Goal: Task Accomplishment & Management: Manage account settings

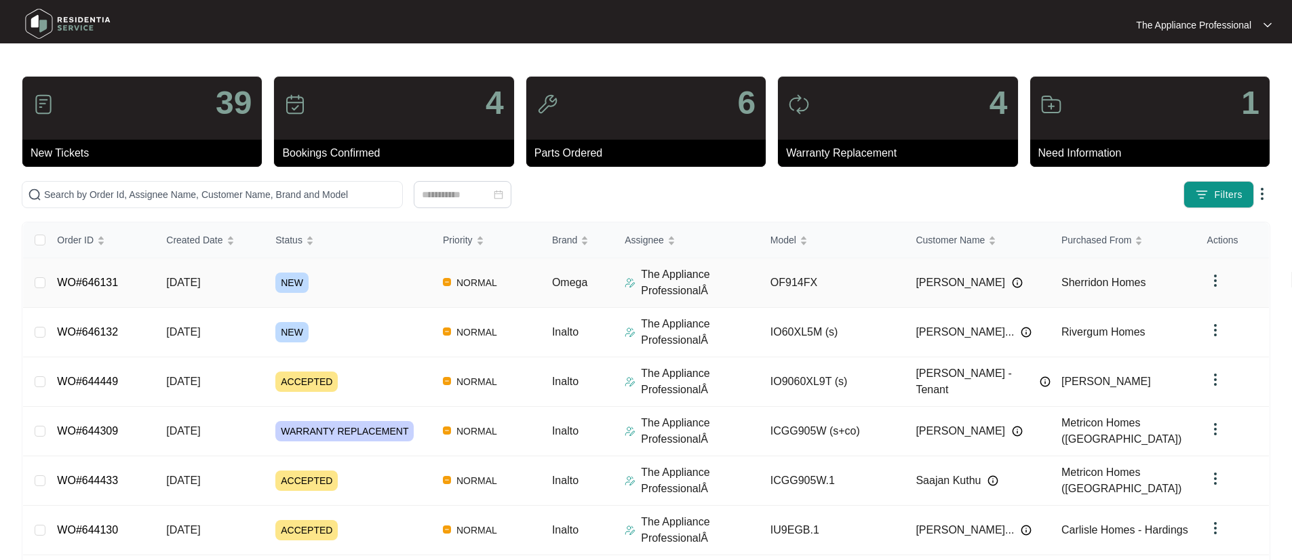
click at [116, 282] on link "WO#646131" at bounding box center [87, 283] width 61 height 12
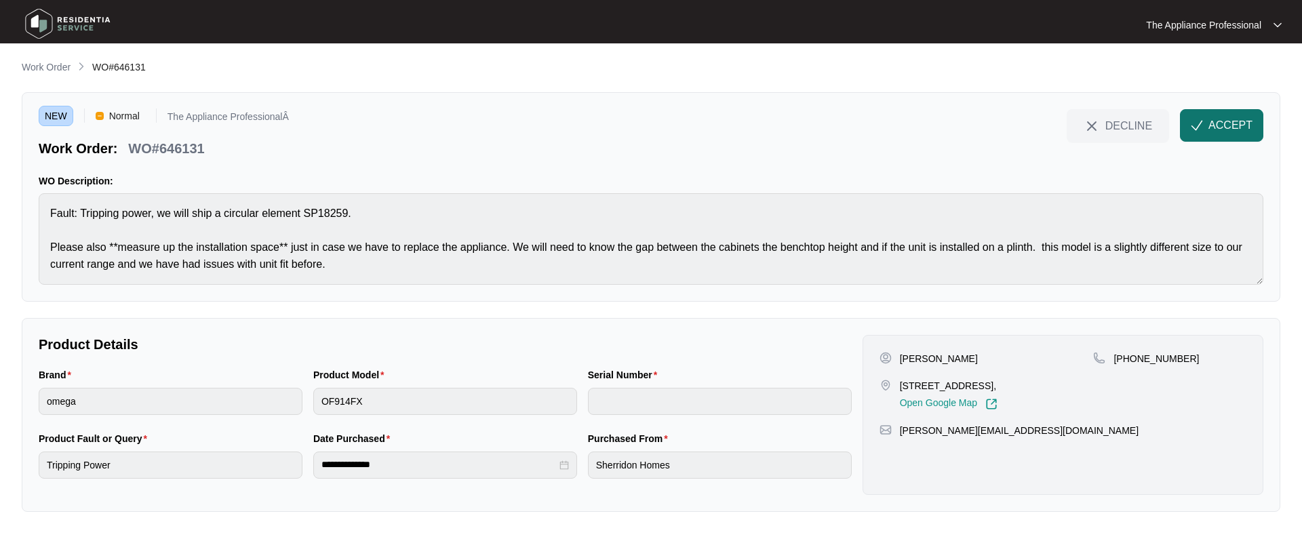
click at [1201, 126] on img "button" at bounding box center [1197, 125] width 12 height 12
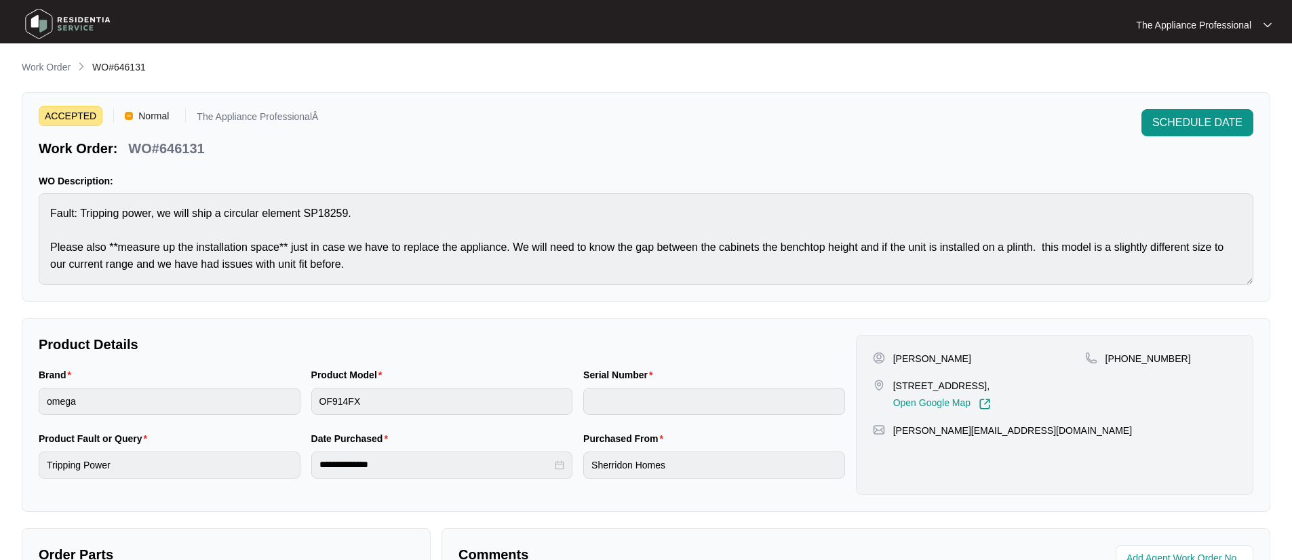
click at [45, 21] on img at bounding box center [67, 23] width 95 height 41
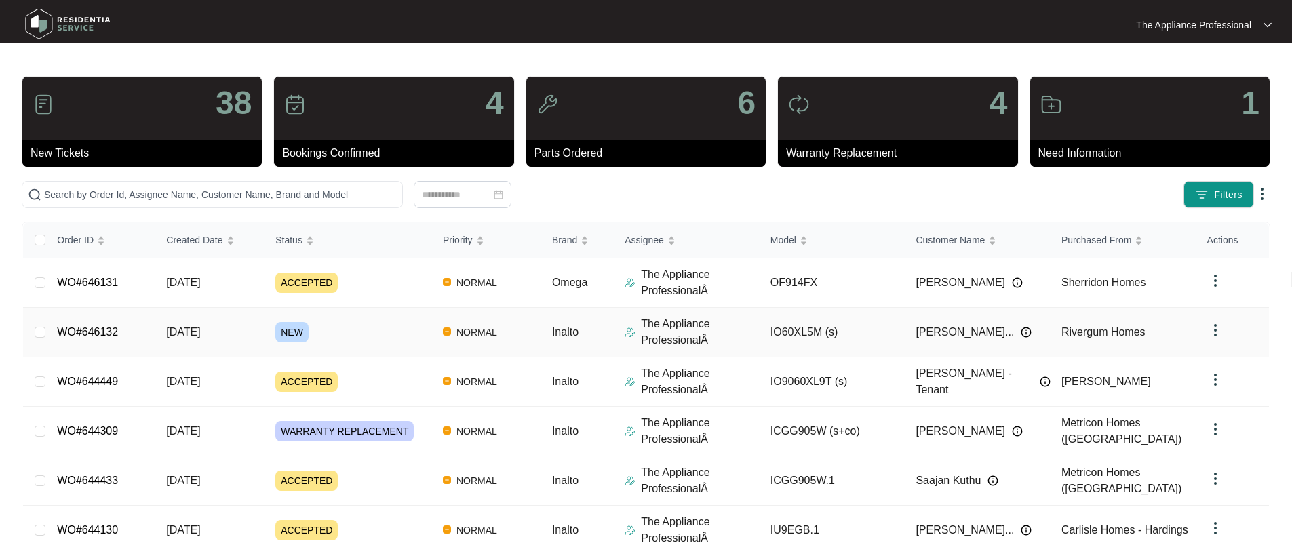
click at [229, 332] on td "[DATE]" at bounding box center [209, 333] width 109 height 50
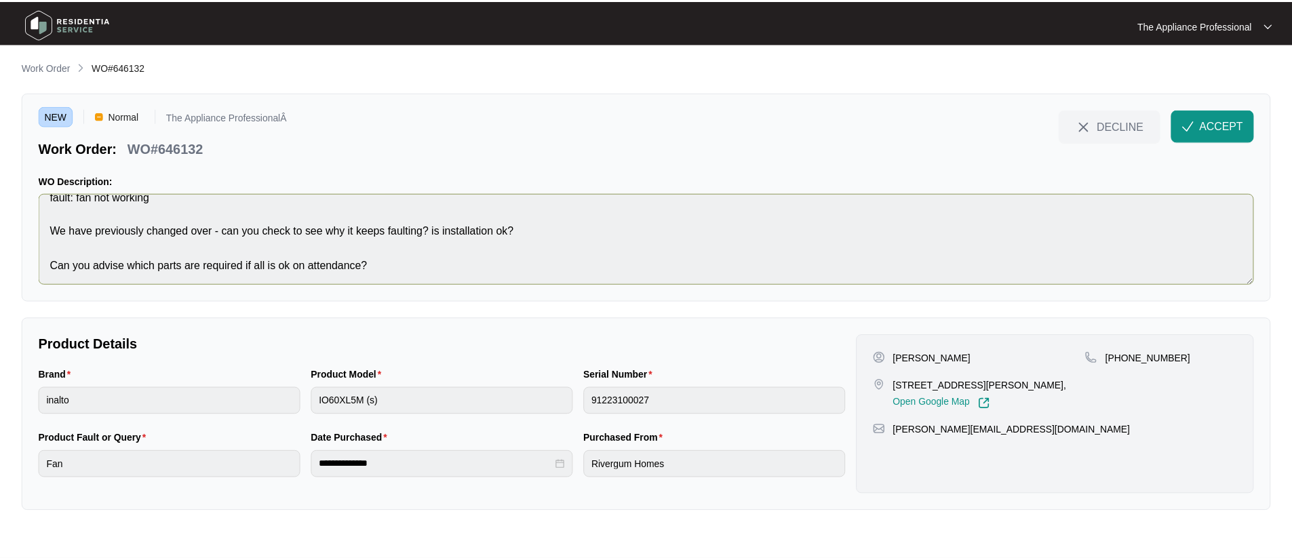
scroll to position [17, 0]
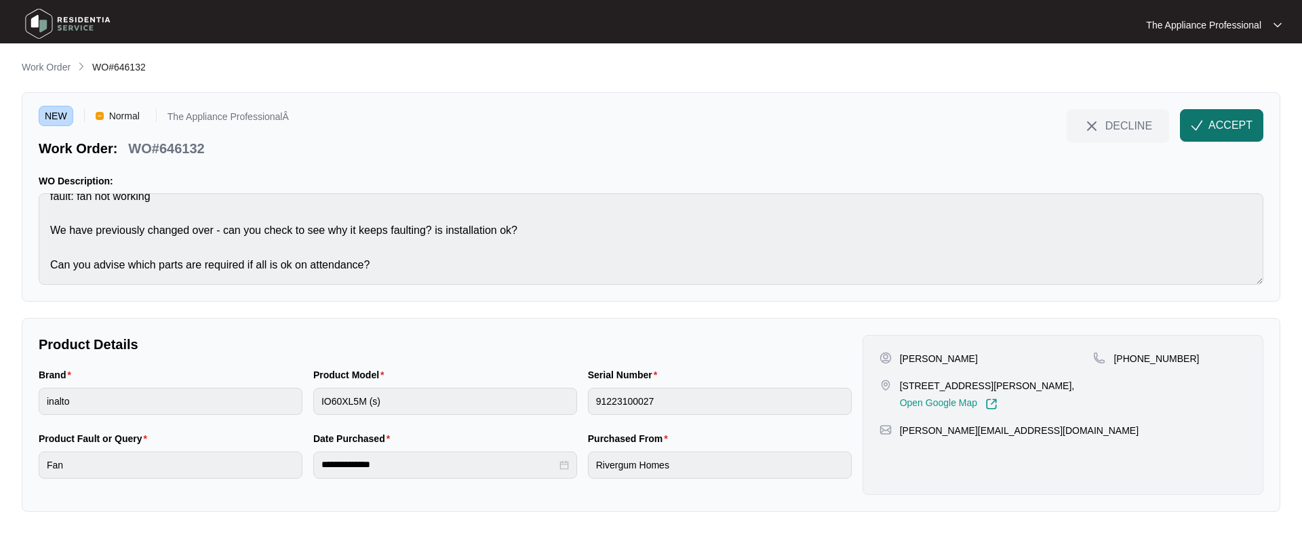
click at [1223, 119] on span "ACCEPT" at bounding box center [1231, 125] width 44 height 16
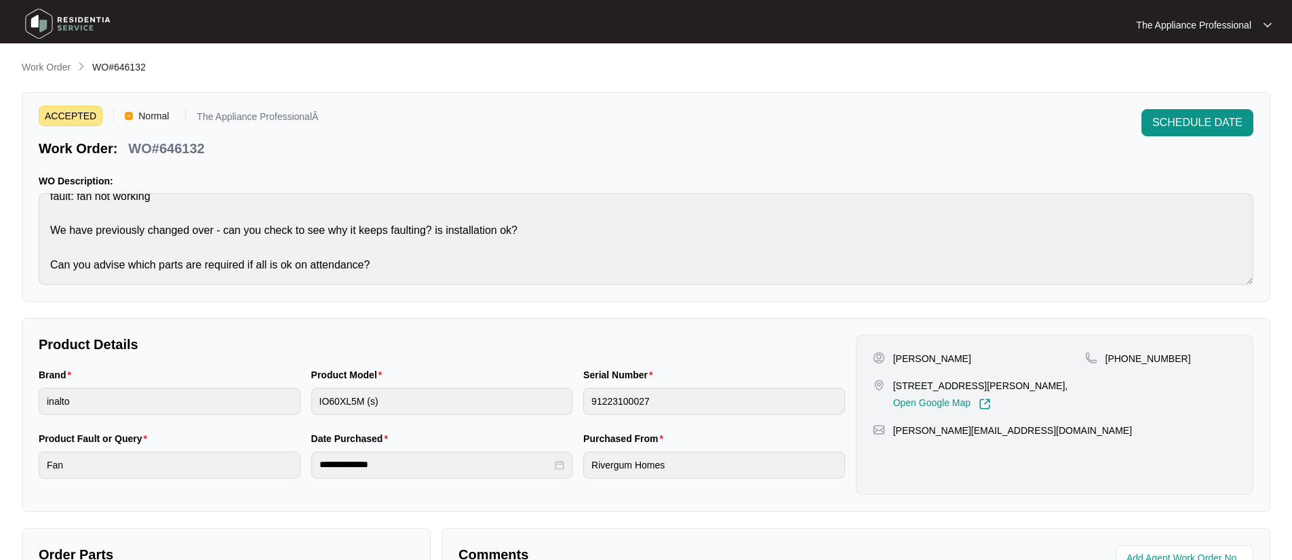
click at [37, 32] on img at bounding box center [67, 23] width 95 height 41
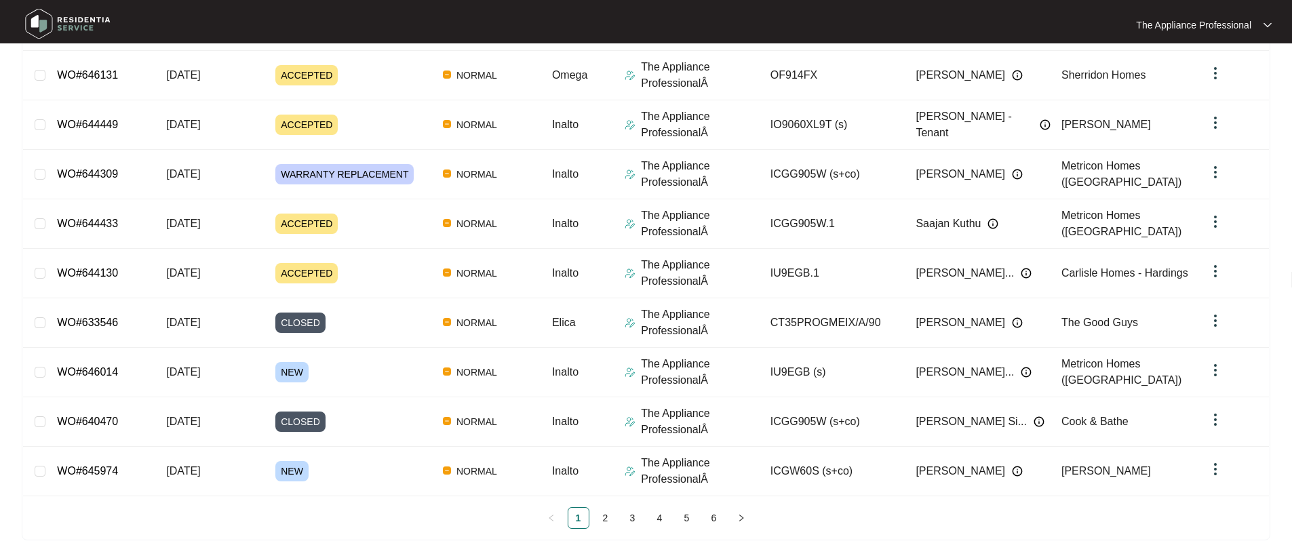
scroll to position [259, 0]
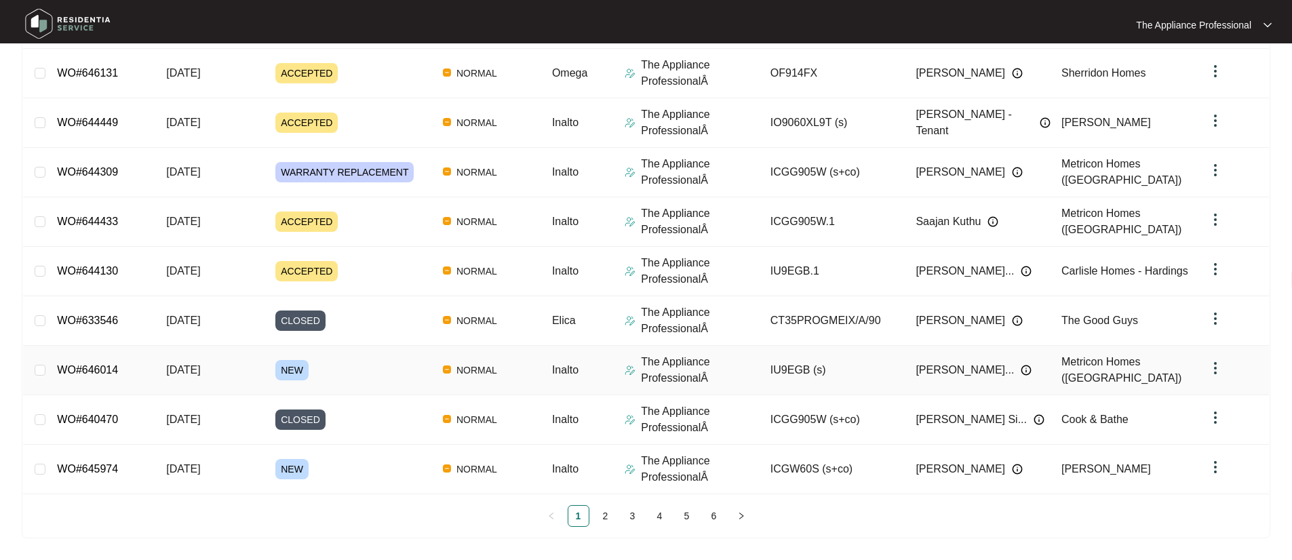
click at [200, 371] on span "[DATE]" at bounding box center [183, 370] width 34 height 12
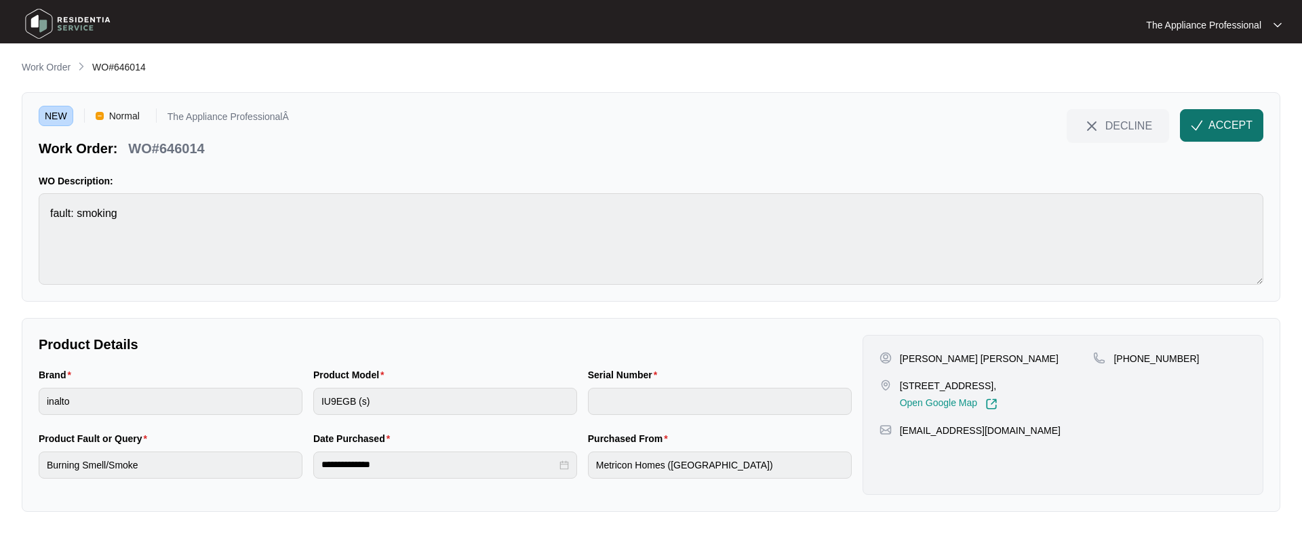
click at [1207, 119] on button "ACCEPT" at bounding box center [1221, 125] width 83 height 33
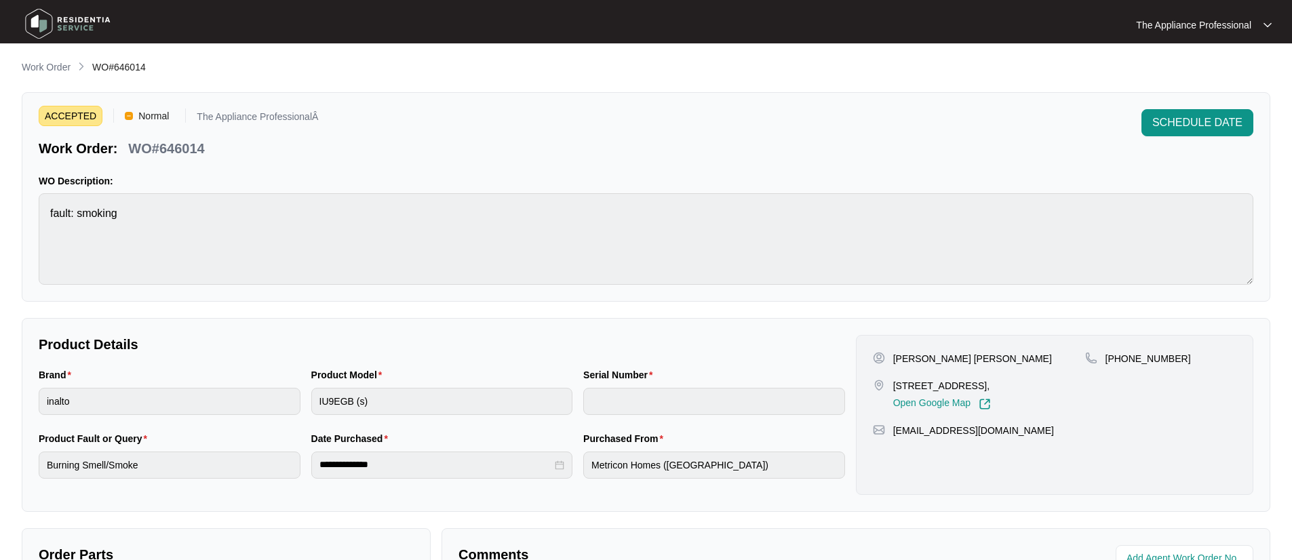
click at [41, 31] on img at bounding box center [67, 23] width 95 height 41
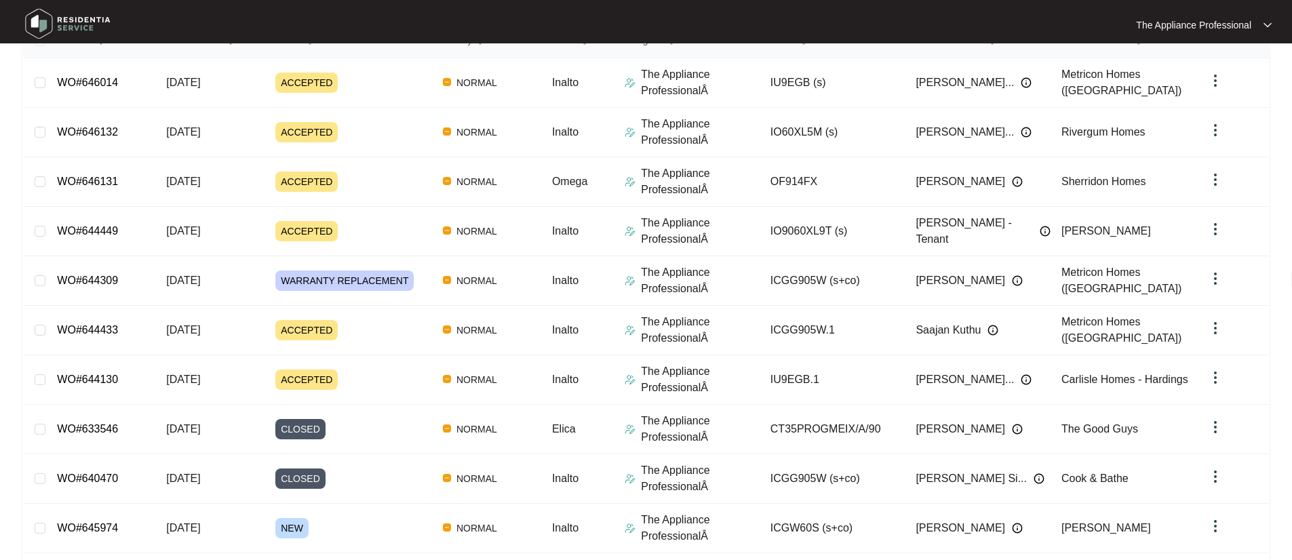
scroll to position [259, 0]
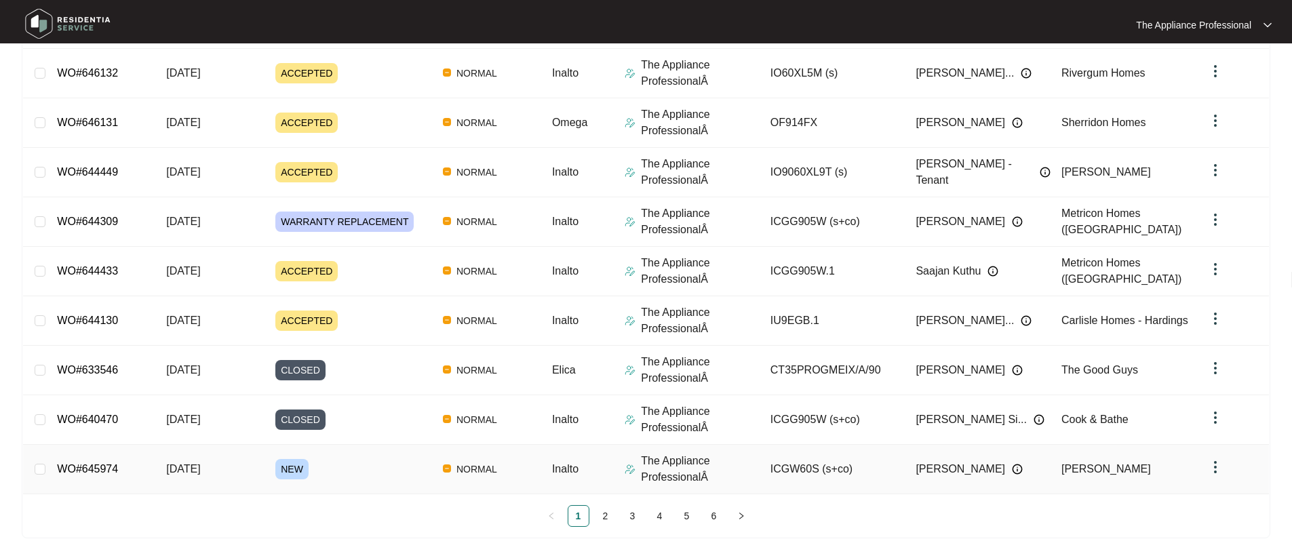
click at [286, 469] on span "NEW" at bounding box center [291, 469] width 33 height 20
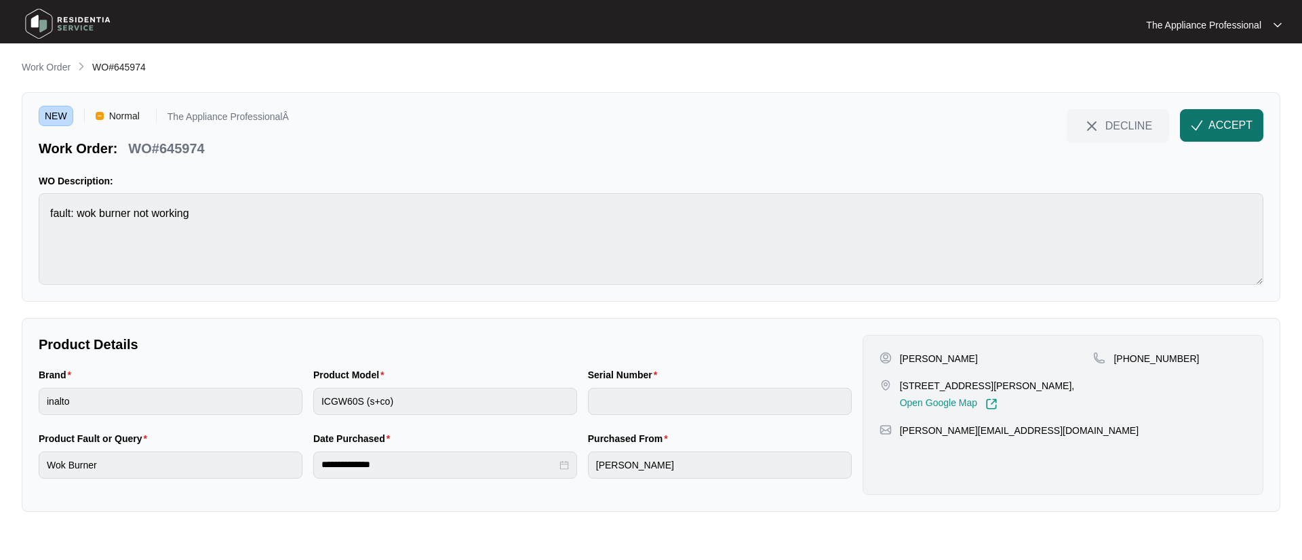
click at [1222, 130] on span "ACCEPT" at bounding box center [1231, 125] width 44 height 16
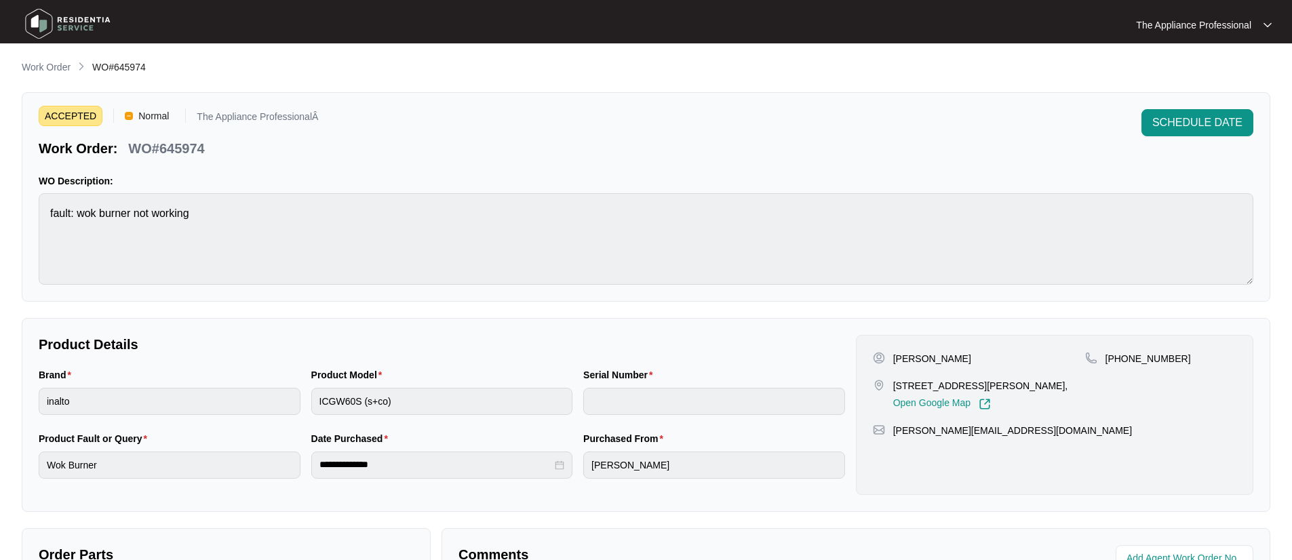
click at [53, 22] on img at bounding box center [67, 23] width 95 height 41
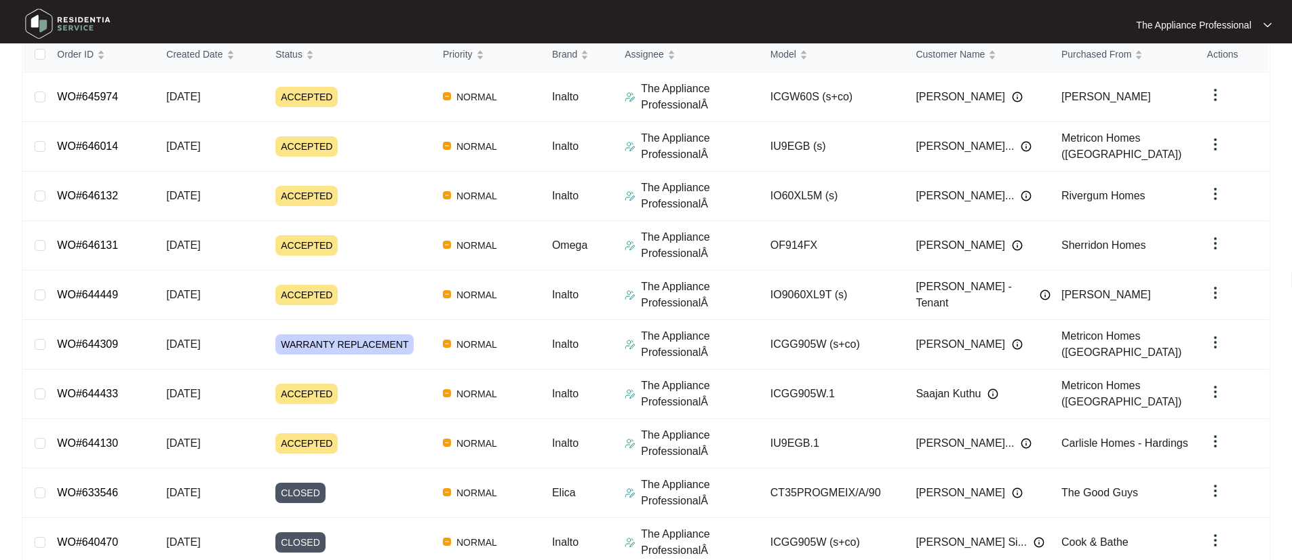
scroll to position [259, 0]
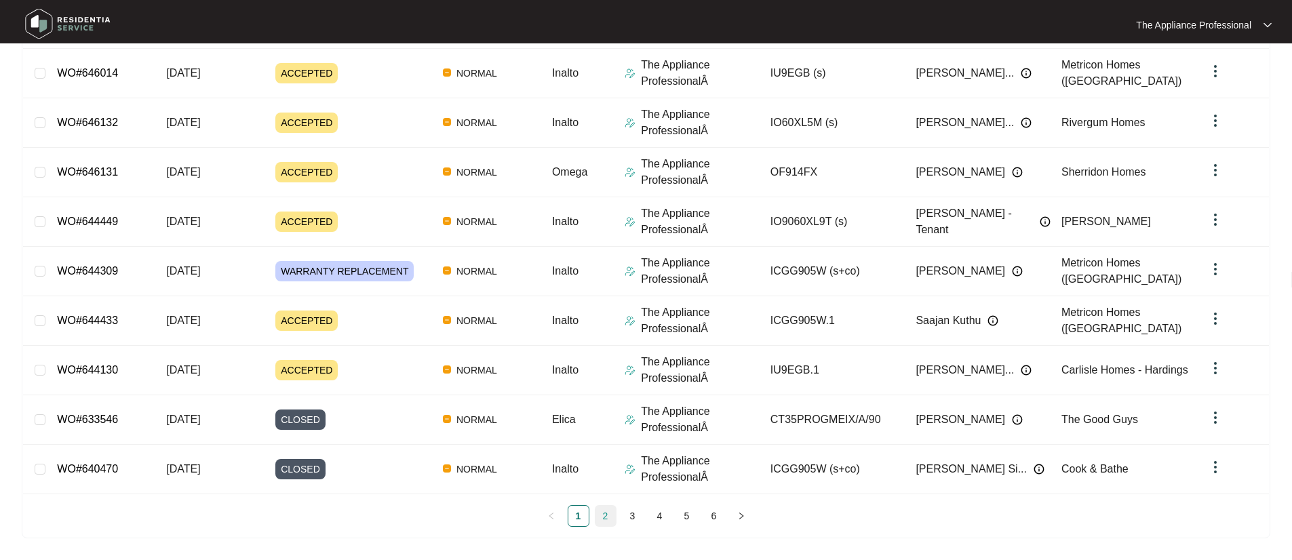
click at [609, 514] on link "2" at bounding box center [606, 516] width 20 height 20
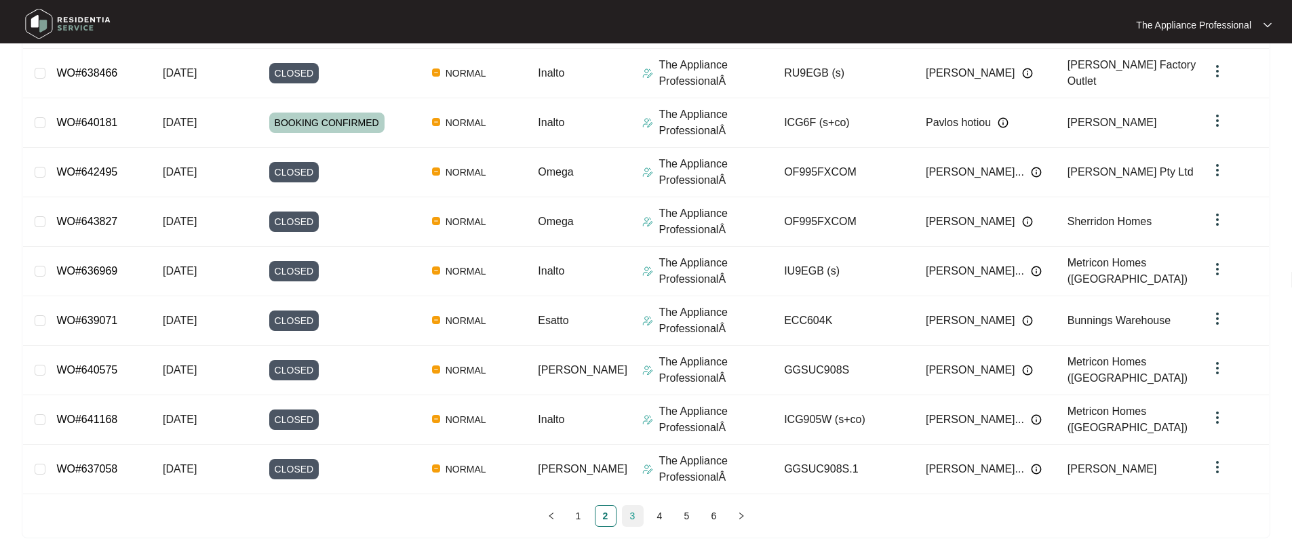
click at [636, 514] on link "3" at bounding box center [633, 516] width 20 height 20
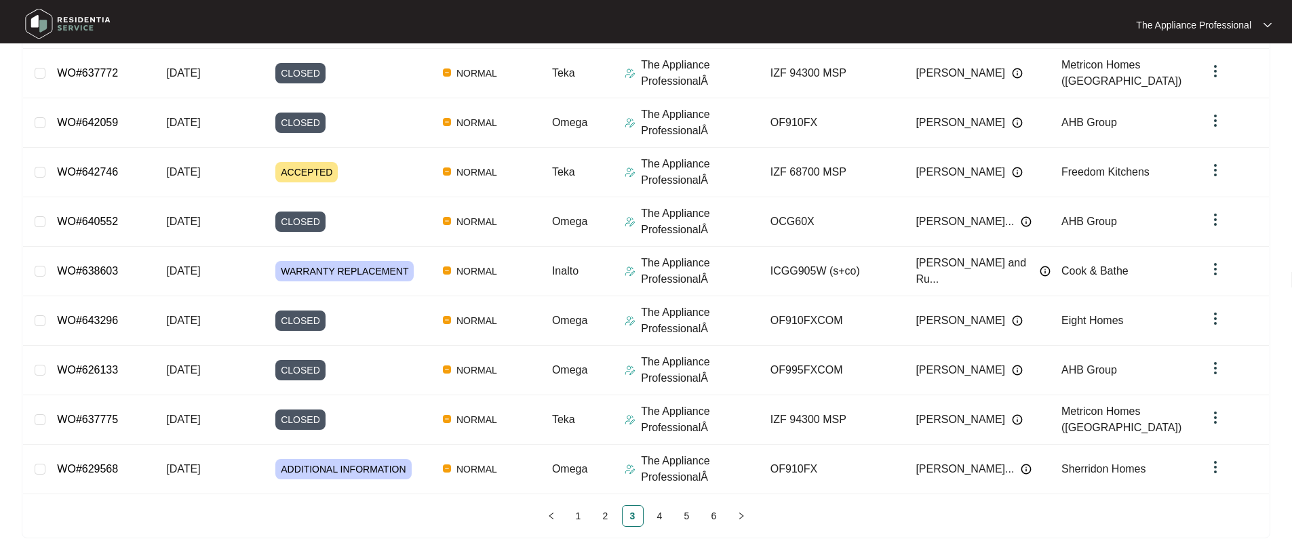
click at [46, 22] on img at bounding box center [67, 23] width 95 height 41
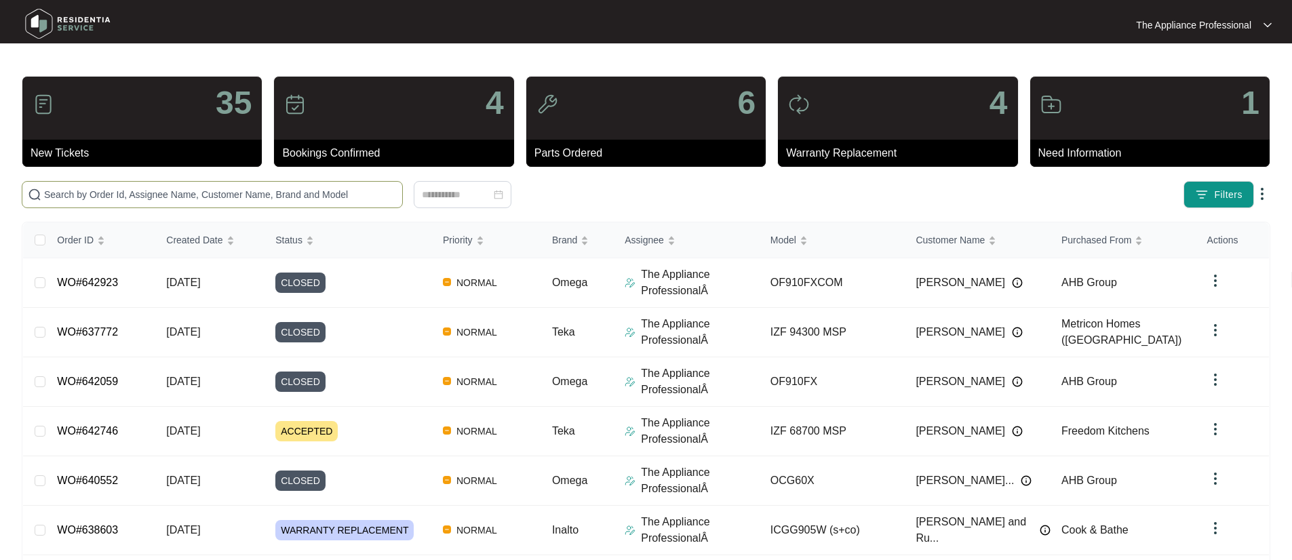
click at [96, 187] on input "text" at bounding box center [220, 194] width 353 height 15
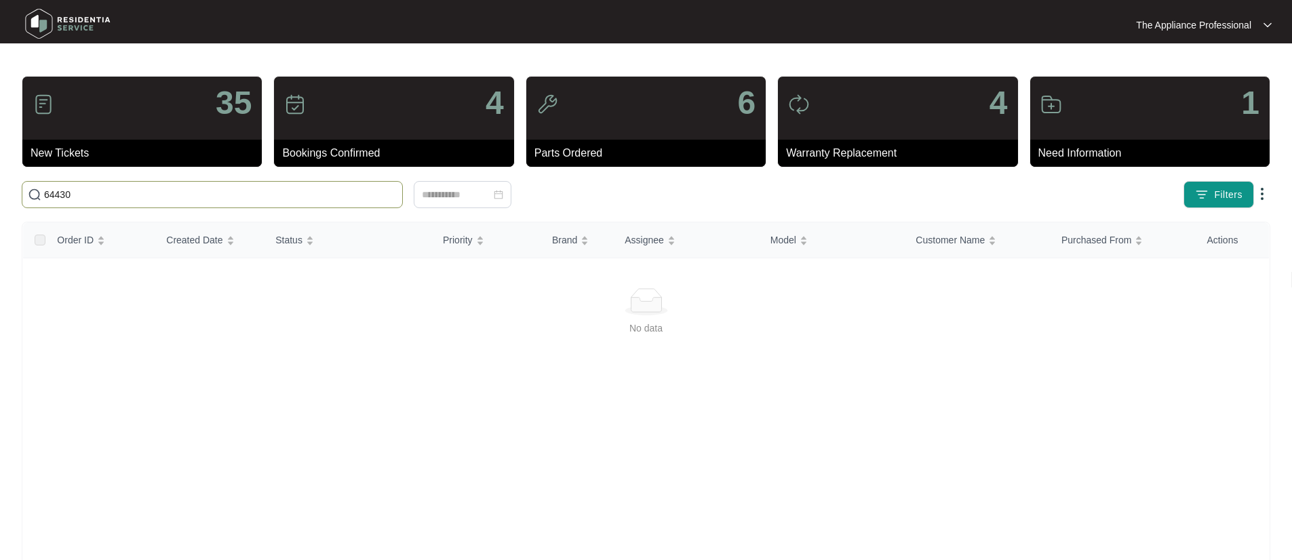
type input "644309"
drag, startPoint x: 124, startPoint y: 191, endPoint x: 42, endPoint y: 193, distance: 82.1
click at [42, 193] on span "644309" at bounding box center [212, 194] width 381 height 27
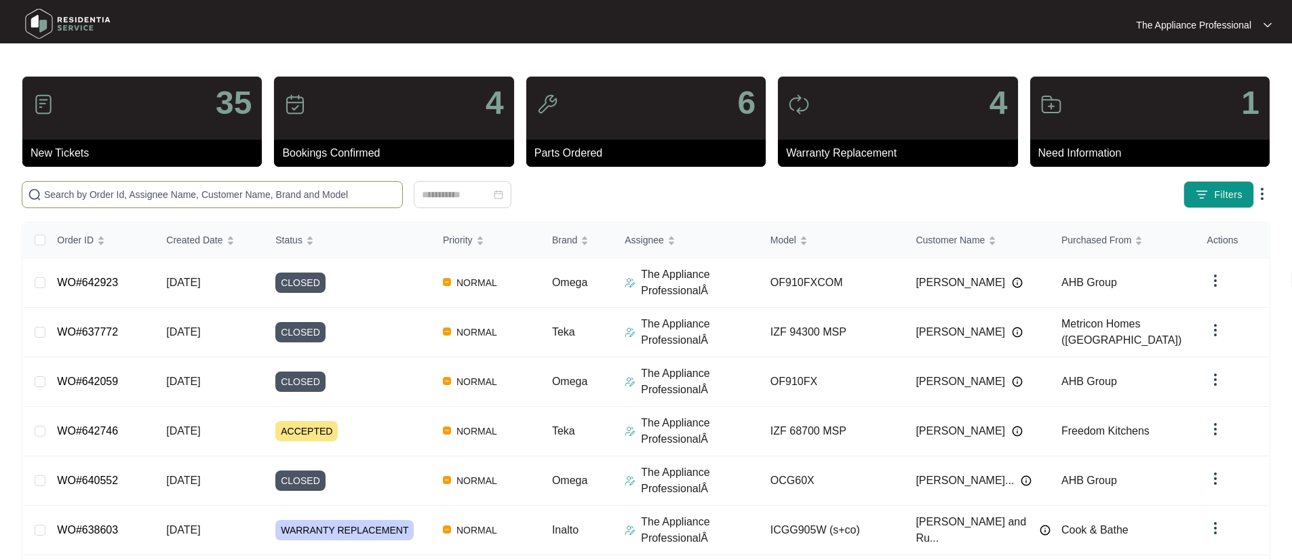
click at [105, 193] on input "text" at bounding box center [220, 194] width 353 height 15
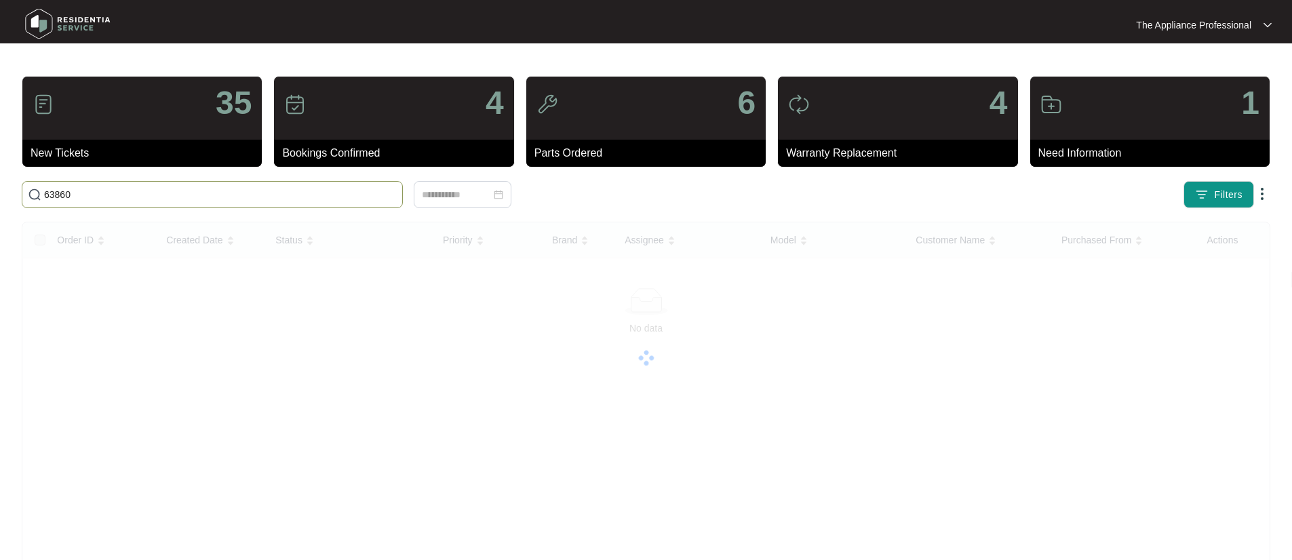
type input "638603"
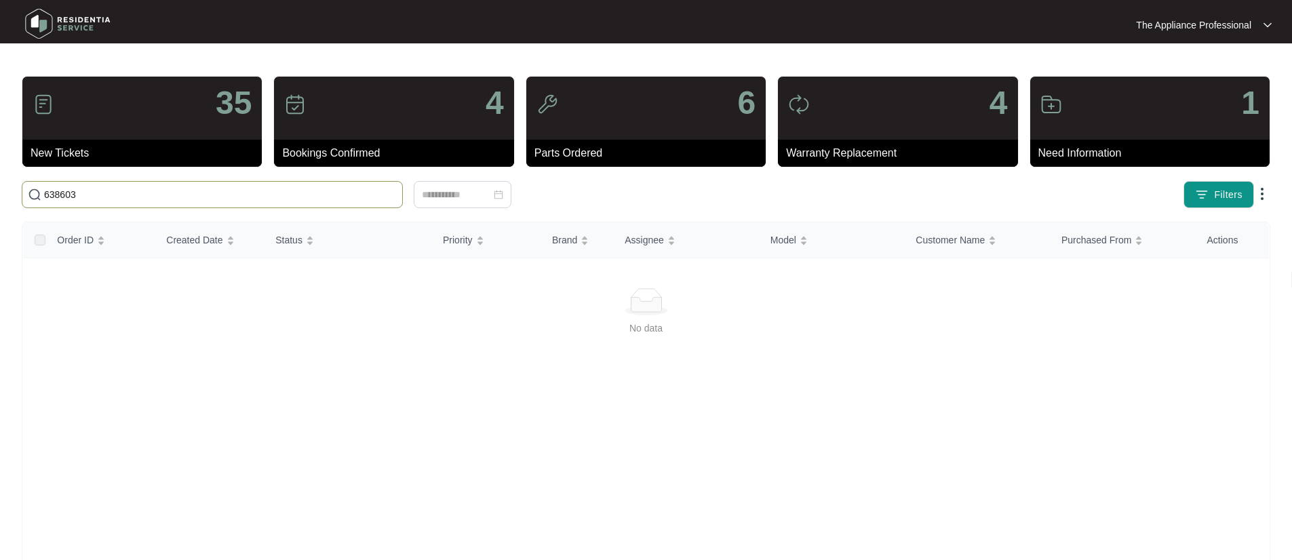
click at [116, 194] on input "638603" at bounding box center [220, 194] width 353 height 15
drag, startPoint x: 45, startPoint y: 191, endPoint x: 84, endPoint y: 193, distance: 38.7
click at [84, 193] on input "638603" at bounding box center [220, 194] width 353 height 15
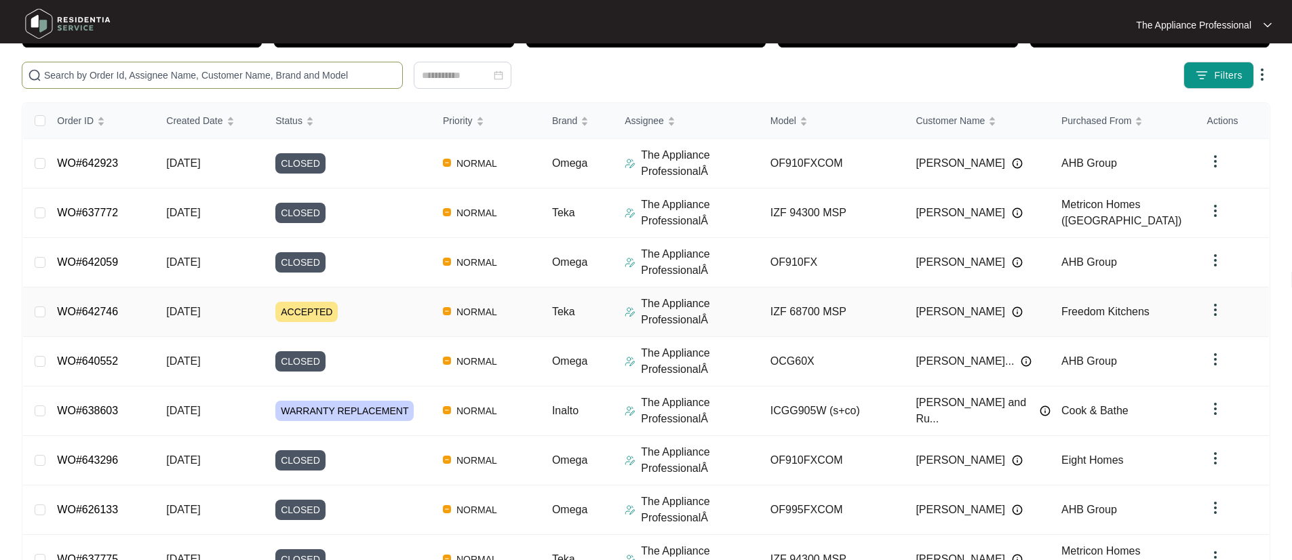
scroll to position [259, 0]
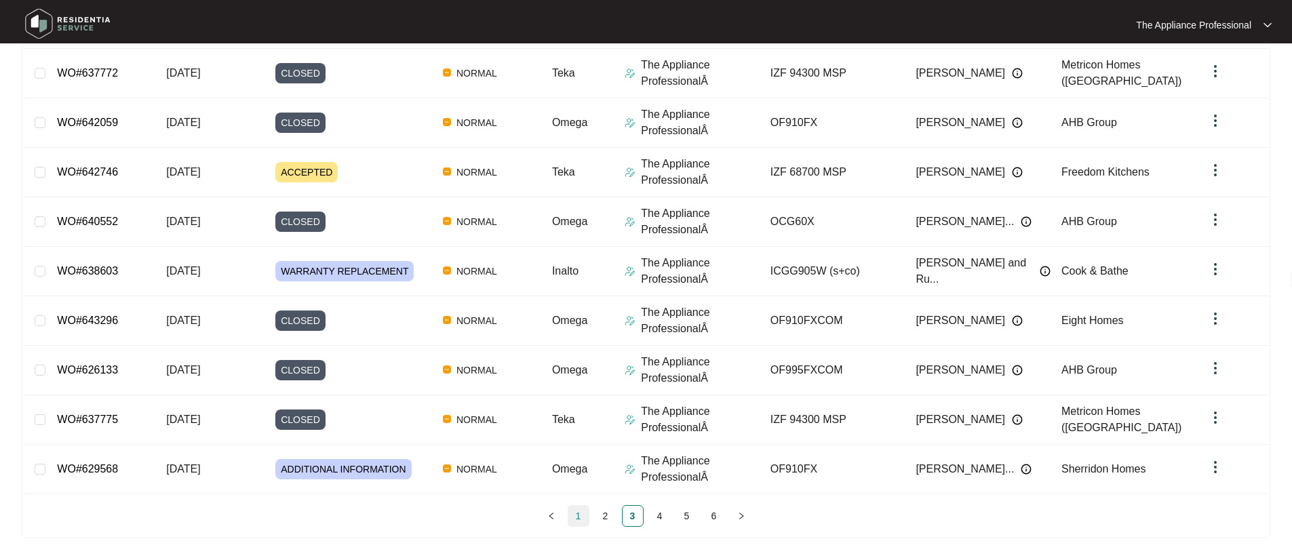
click at [584, 517] on link "1" at bounding box center [578, 516] width 20 height 20
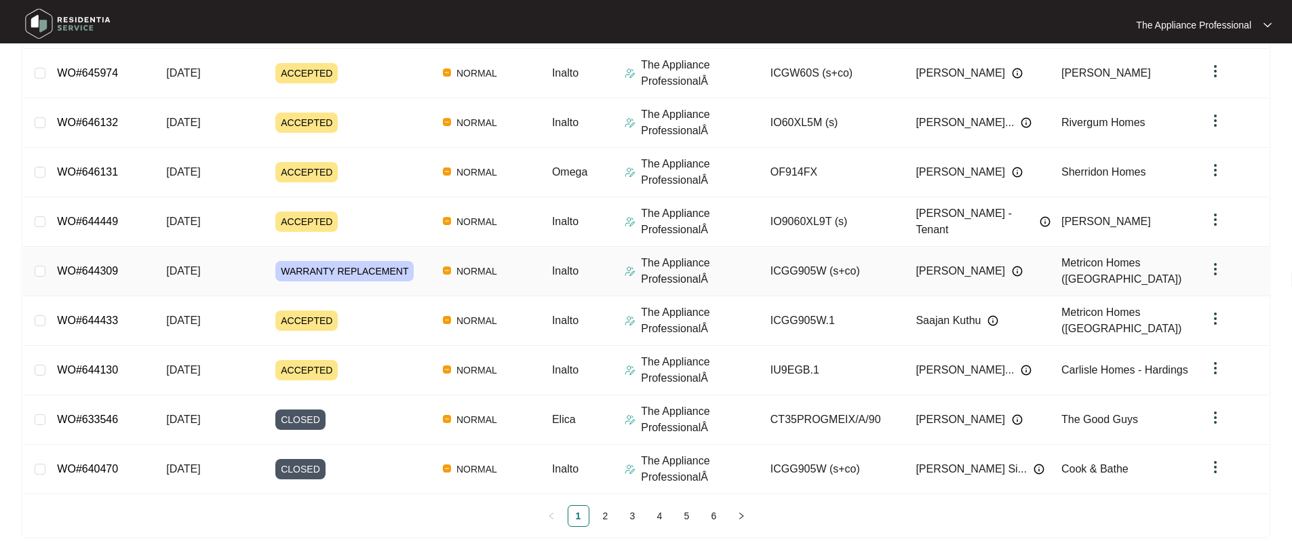
click at [196, 272] on span "[DATE]" at bounding box center [183, 271] width 34 height 12
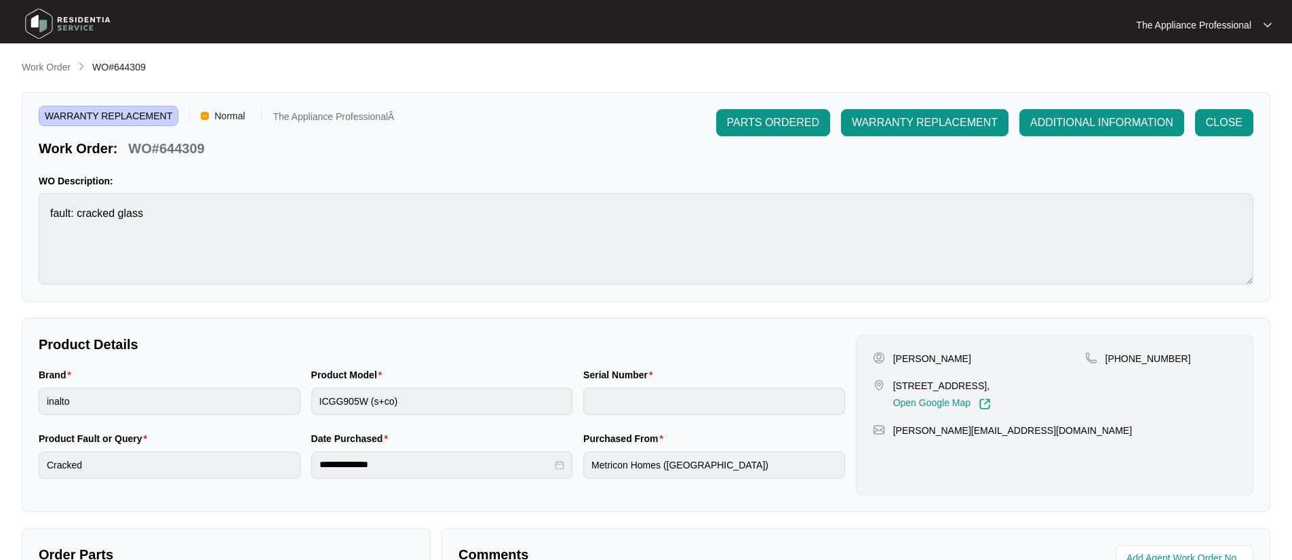
click at [58, 31] on img at bounding box center [67, 23] width 95 height 41
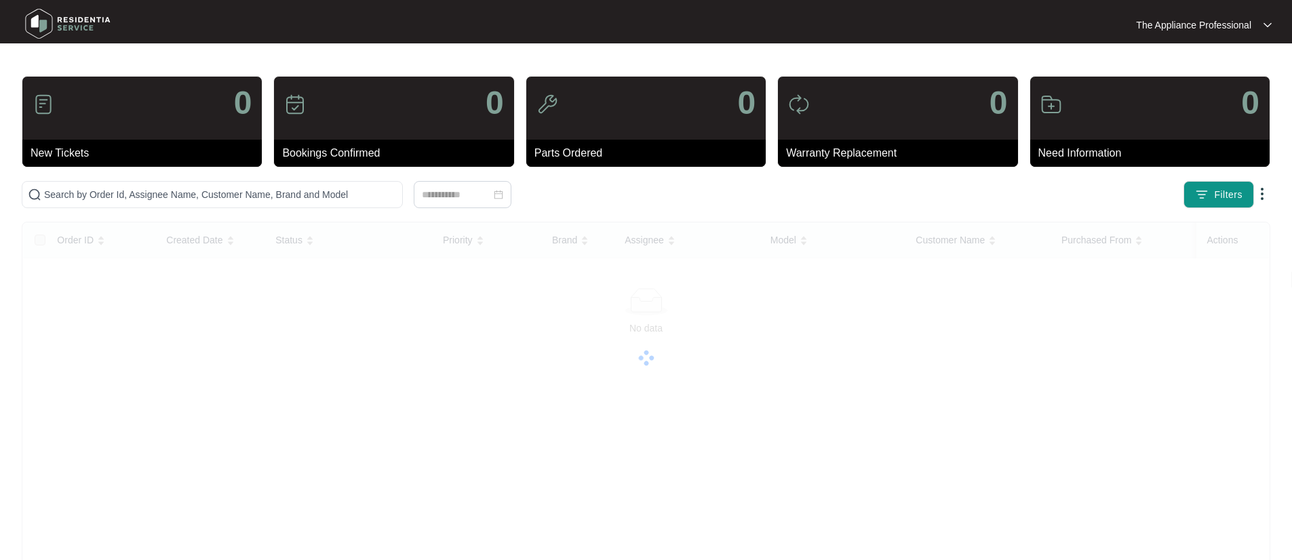
click at [48, 30] on img at bounding box center [67, 23] width 95 height 41
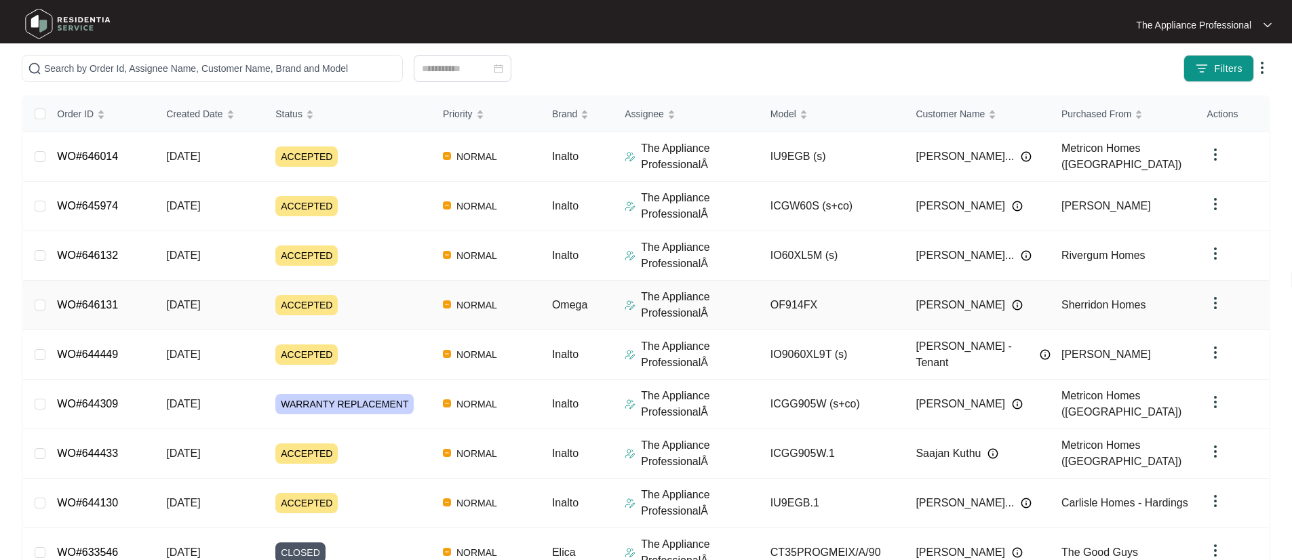
scroll to position [259, 0]
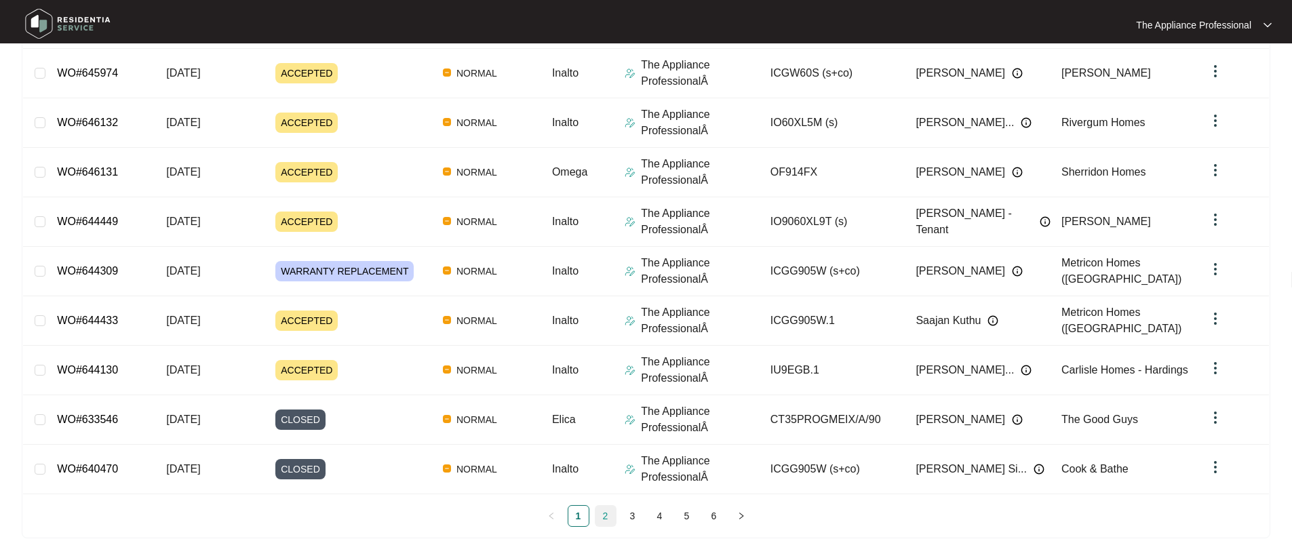
click at [600, 518] on link "2" at bounding box center [606, 516] width 20 height 20
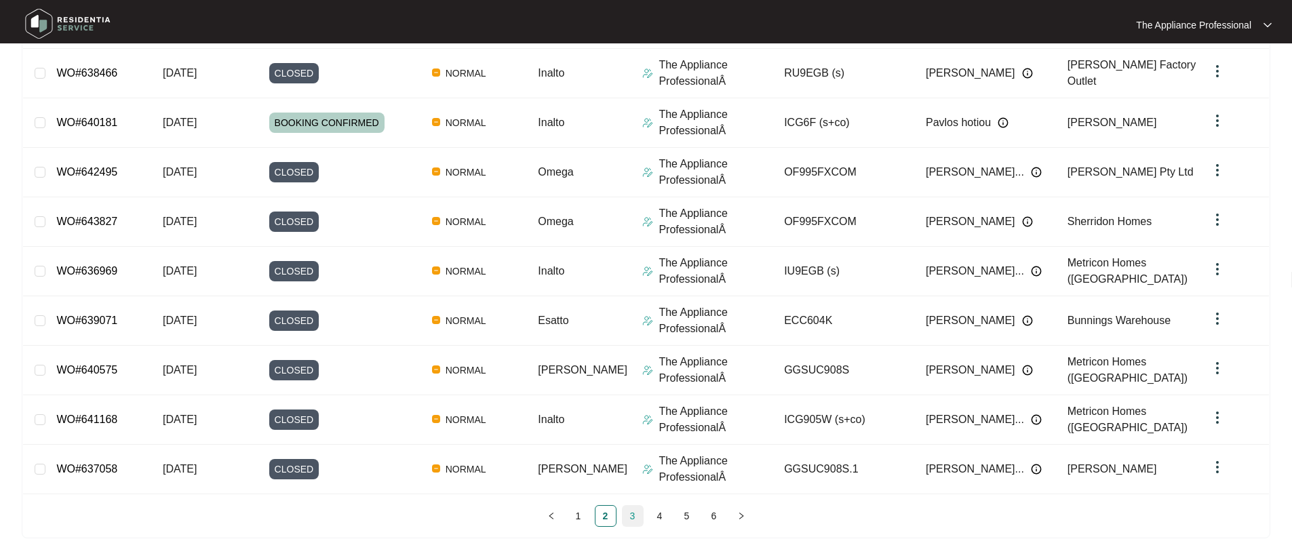
click at [630, 518] on link "3" at bounding box center [633, 516] width 20 height 20
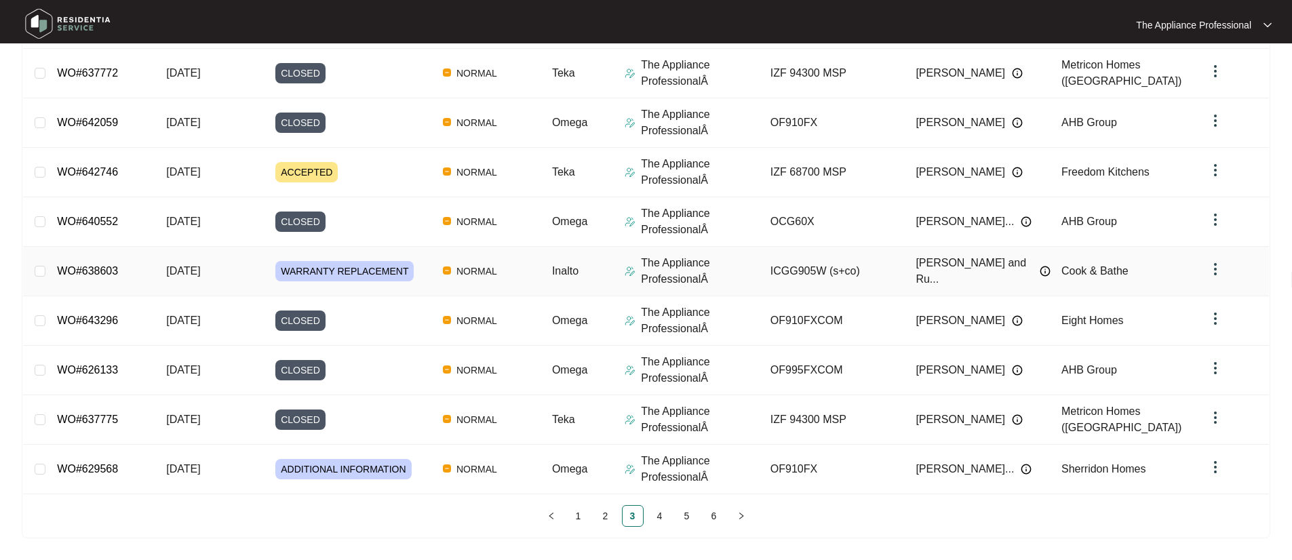
click at [97, 274] on link "WO#638603" at bounding box center [87, 271] width 61 height 12
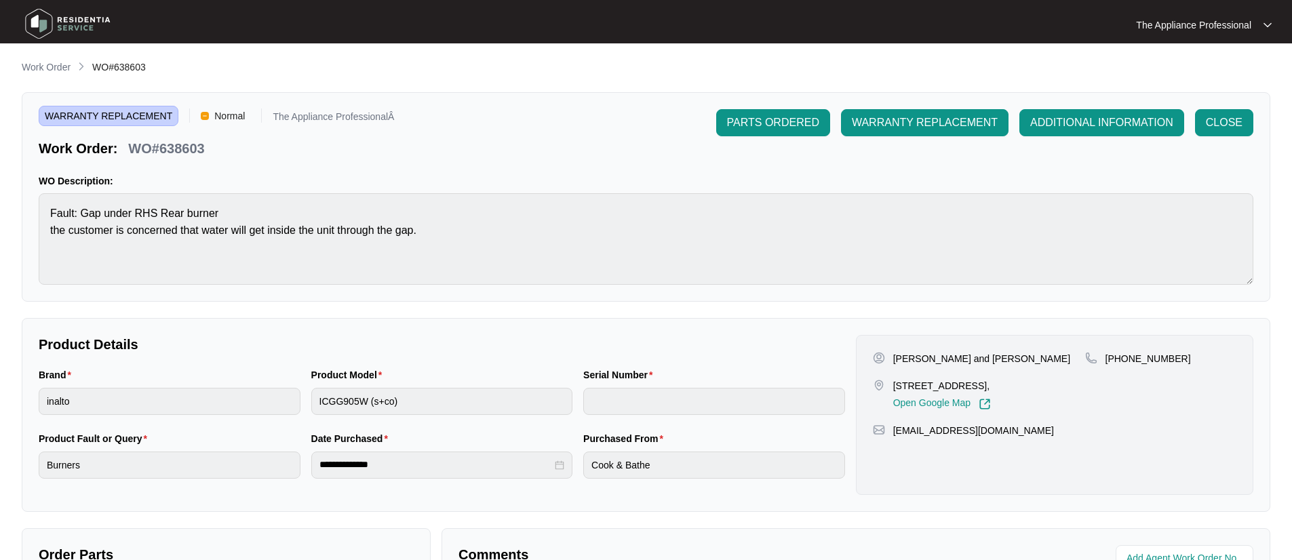
click at [43, 23] on img at bounding box center [67, 23] width 95 height 41
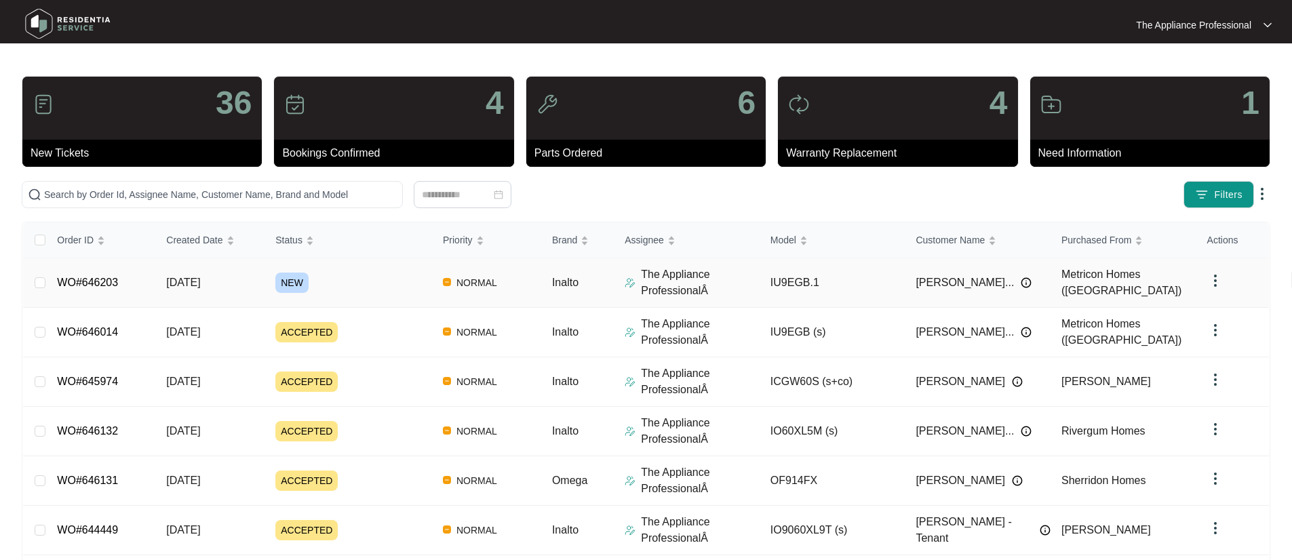
click at [118, 279] on link "WO#646203" at bounding box center [87, 283] width 61 height 12
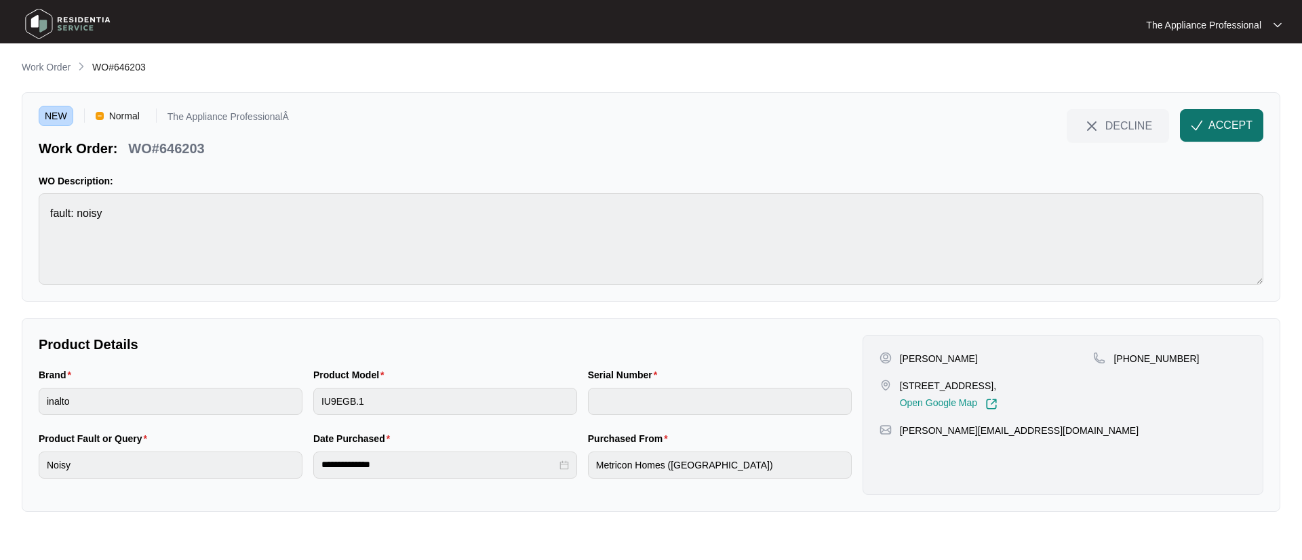
click at [1230, 130] on span "ACCEPT" at bounding box center [1231, 125] width 44 height 16
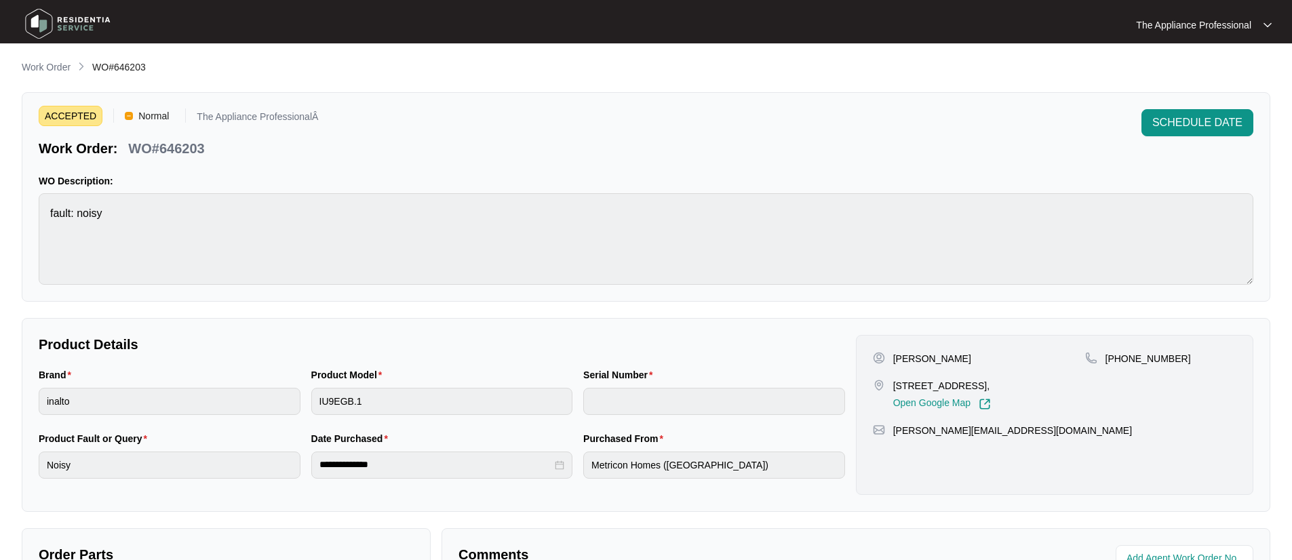
click at [47, 20] on img at bounding box center [67, 23] width 95 height 41
